Goal: Task Accomplishment & Management: Use online tool/utility

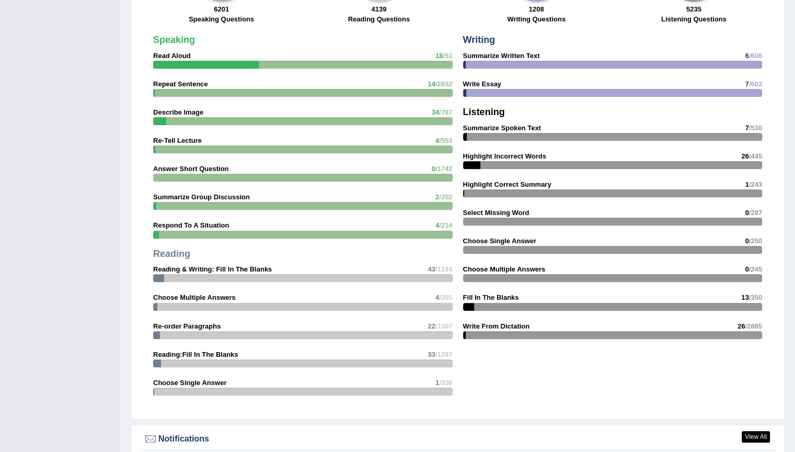
scroll to position [1420, 0]
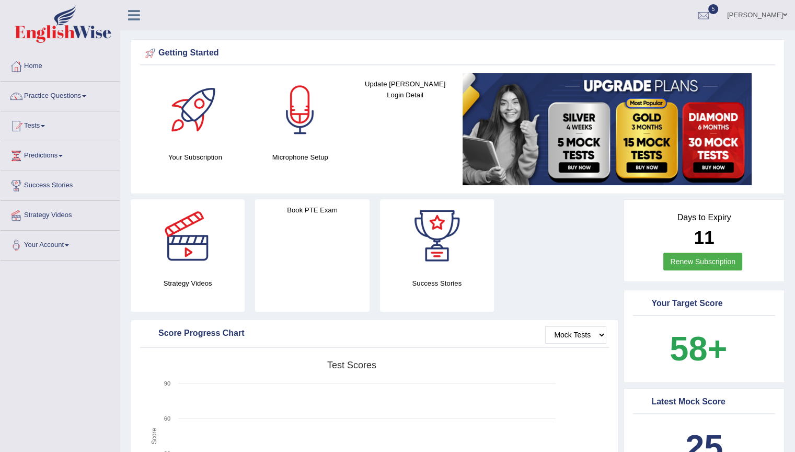
scroll to position [1342, 0]
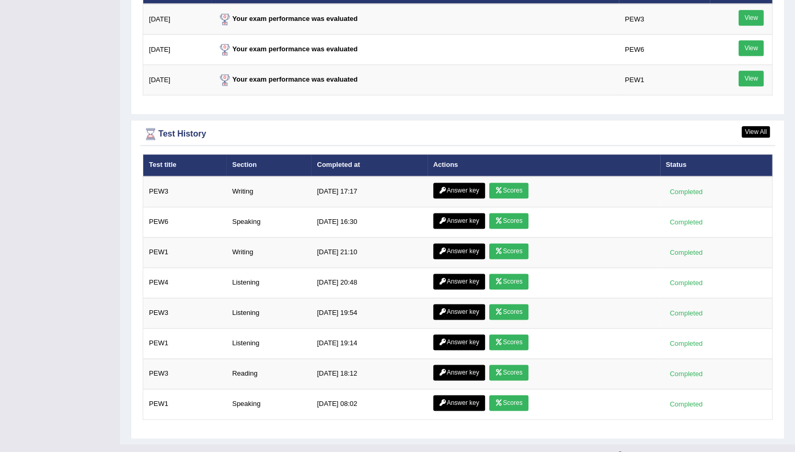
drag, startPoint x: 733, startPoint y: 451, endPoint x: 628, endPoint y: 451, distance: 105.6
click at [682, 451] on div "2025 © English Wise. All Rights Reserved Back to English Wise" at bounding box center [698, 451] width 195 height 15
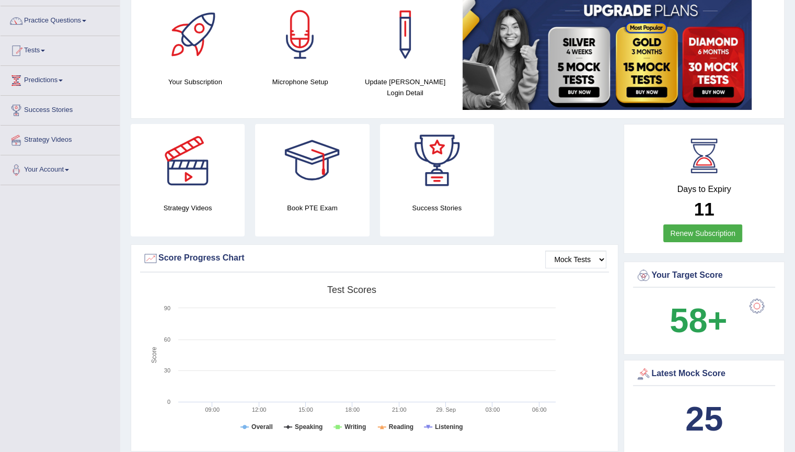
scroll to position [0, 0]
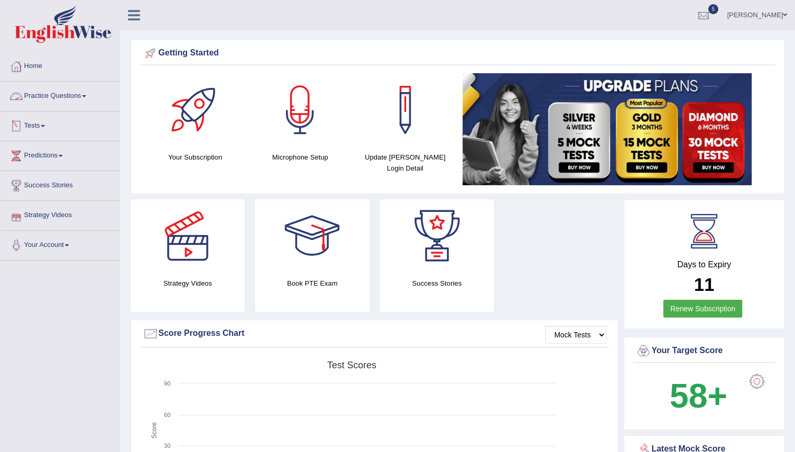
click at [23, 126] on div at bounding box center [16, 126] width 16 height 16
click at [50, 168] on link "Take Mock Test" at bounding box center [68, 168] width 98 height 19
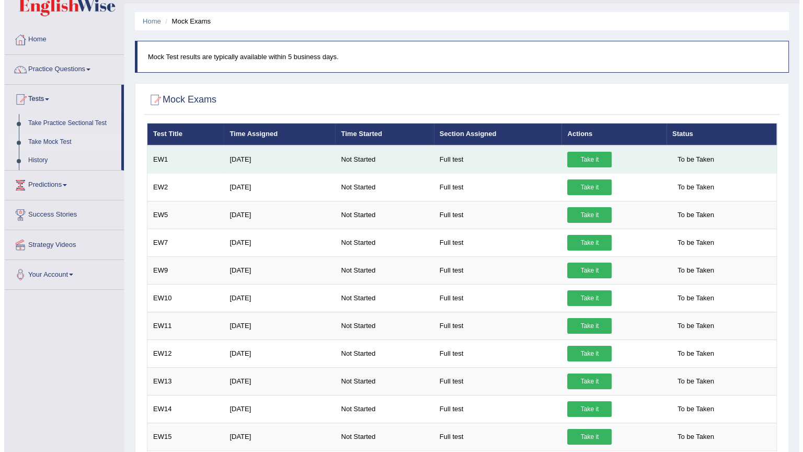
scroll to position [52, 0]
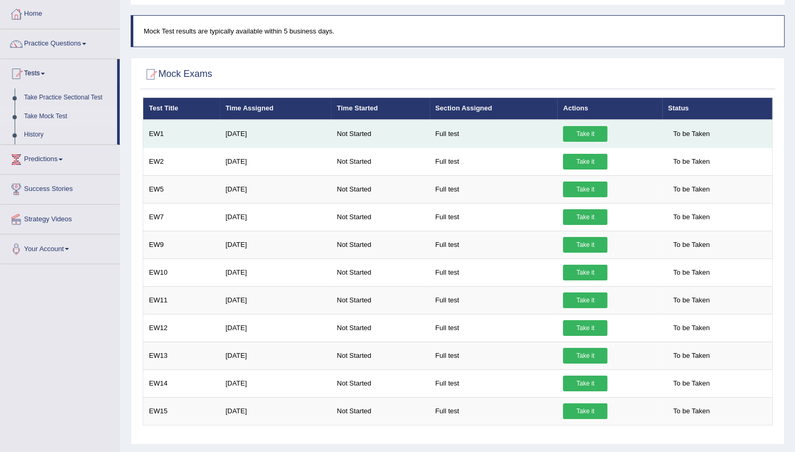
click at [579, 131] on link "Take it" at bounding box center [585, 134] width 44 height 16
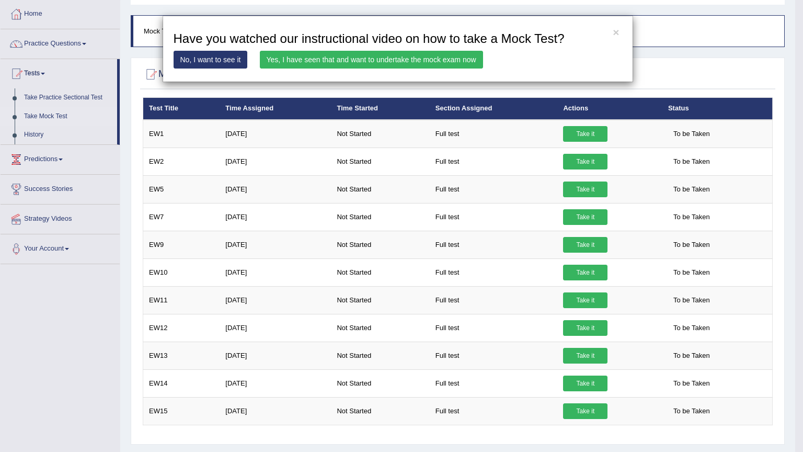
click at [326, 56] on link "Yes, I have seen that and want to undertake the mock exam now" at bounding box center [371, 60] width 223 height 18
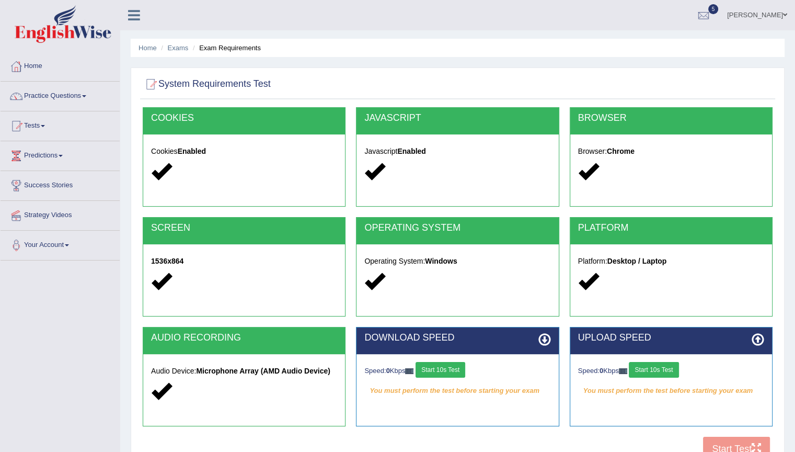
click at [439, 372] on button "Start 10s Test" at bounding box center [441, 370] width 50 height 16
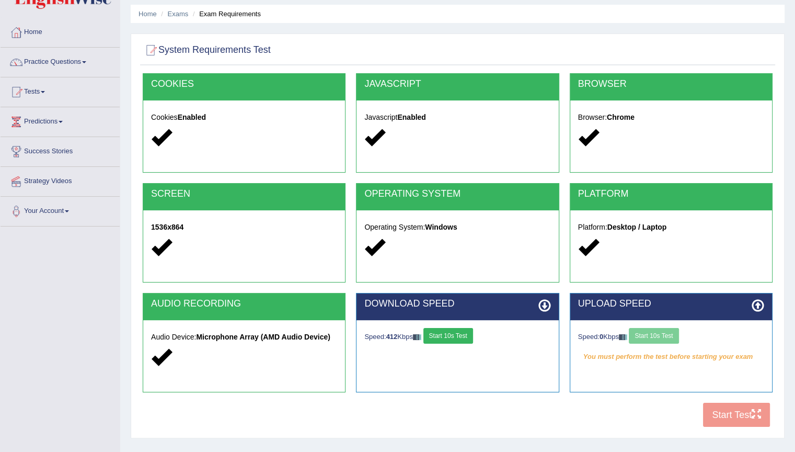
scroll to position [52, 0]
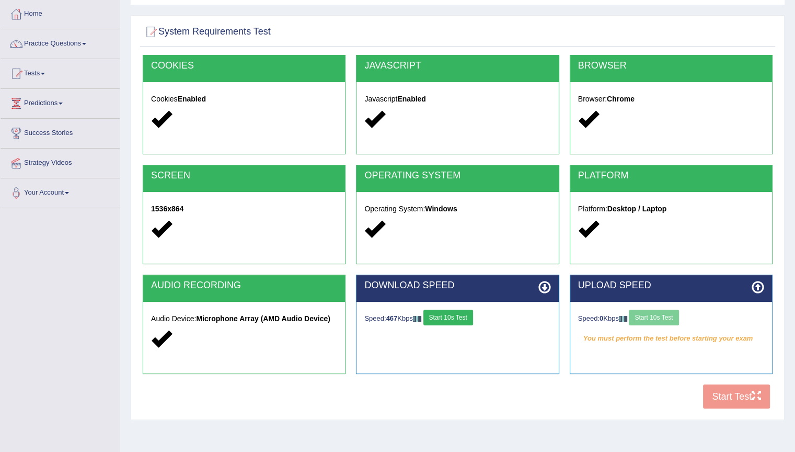
click at [667, 318] on div "Speed: 0 Kbps Start 10s Test" at bounding box center [671, 319] width 186 height 18
click at [652, 315] on button "Start 10s Test" at bounding box center [654, 318] width 50 height 16
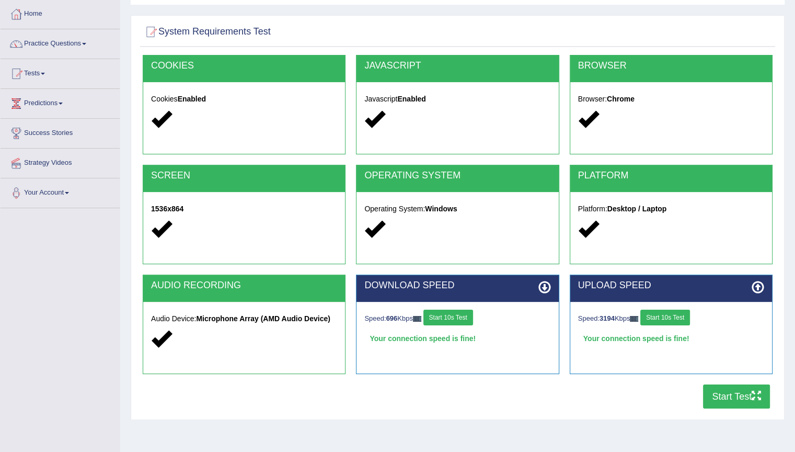
click at [753, 395] on icon "button" at bounding box center [756, 395] width 9 height 9
